Goal: Find specific page/section: Find specific page/section

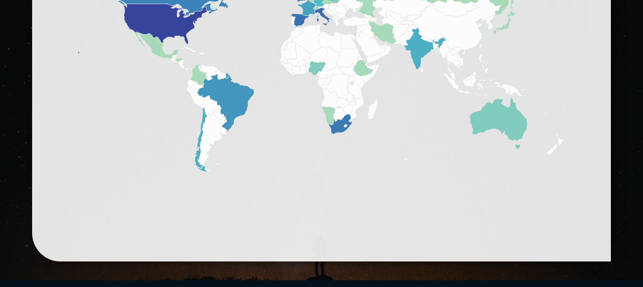
scroll to position [746, 0]
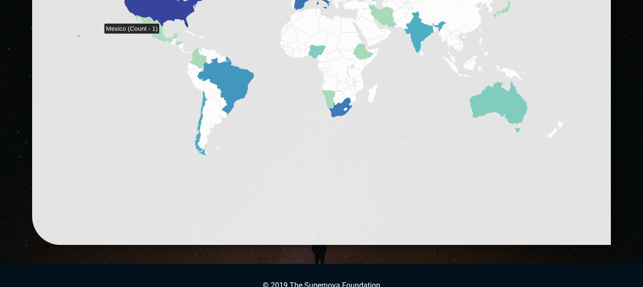
click at [163, 37] on icon at bounding box center [156, 29] width 43 height 27
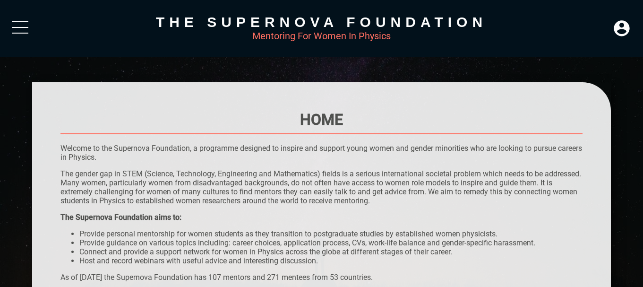
scroll to position [0, 0]
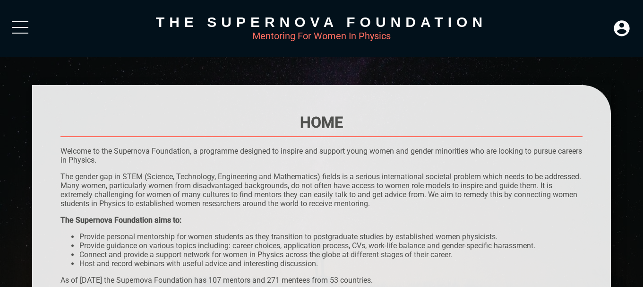
click at [23, 22] on div "The Supernova Foundation Mentoring For Women In Physics LOGIN home what to expe…" at bounding box center [321, 28] width 643 height 57
click at [20, 26] on div at bounding box center [20, 29] width 17 height 17
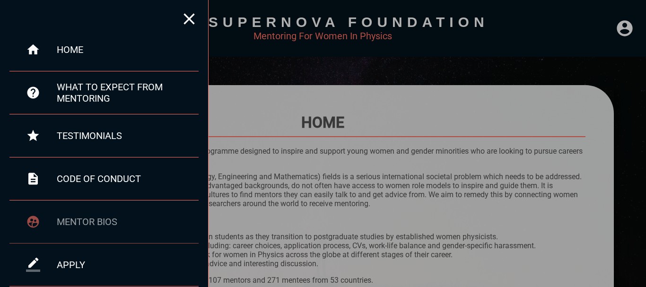
click at [91, 215] on div "mentor bios" at bounding box center [103, 221] width 189 height 43
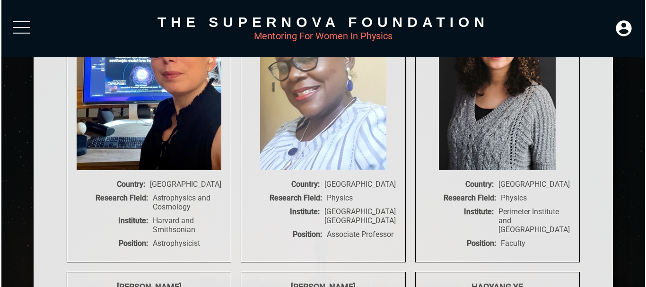
scroll to position [3309, 0]
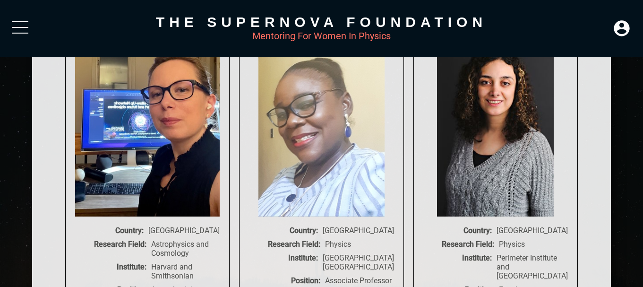
click at [25, 31] on div at bounding box center [20, 29] width 17 height 17
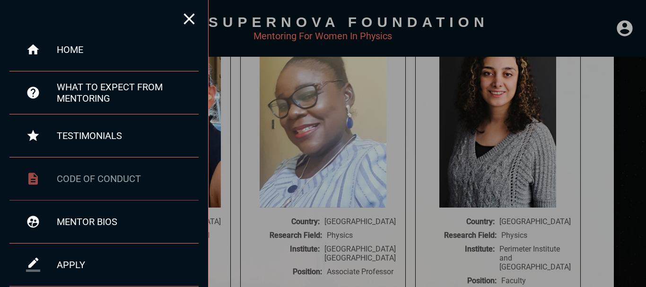
click at [70, 177] on div "code of conduct" at bounding box center [128, 178] width 142 height 11
